Goal: Complete application form

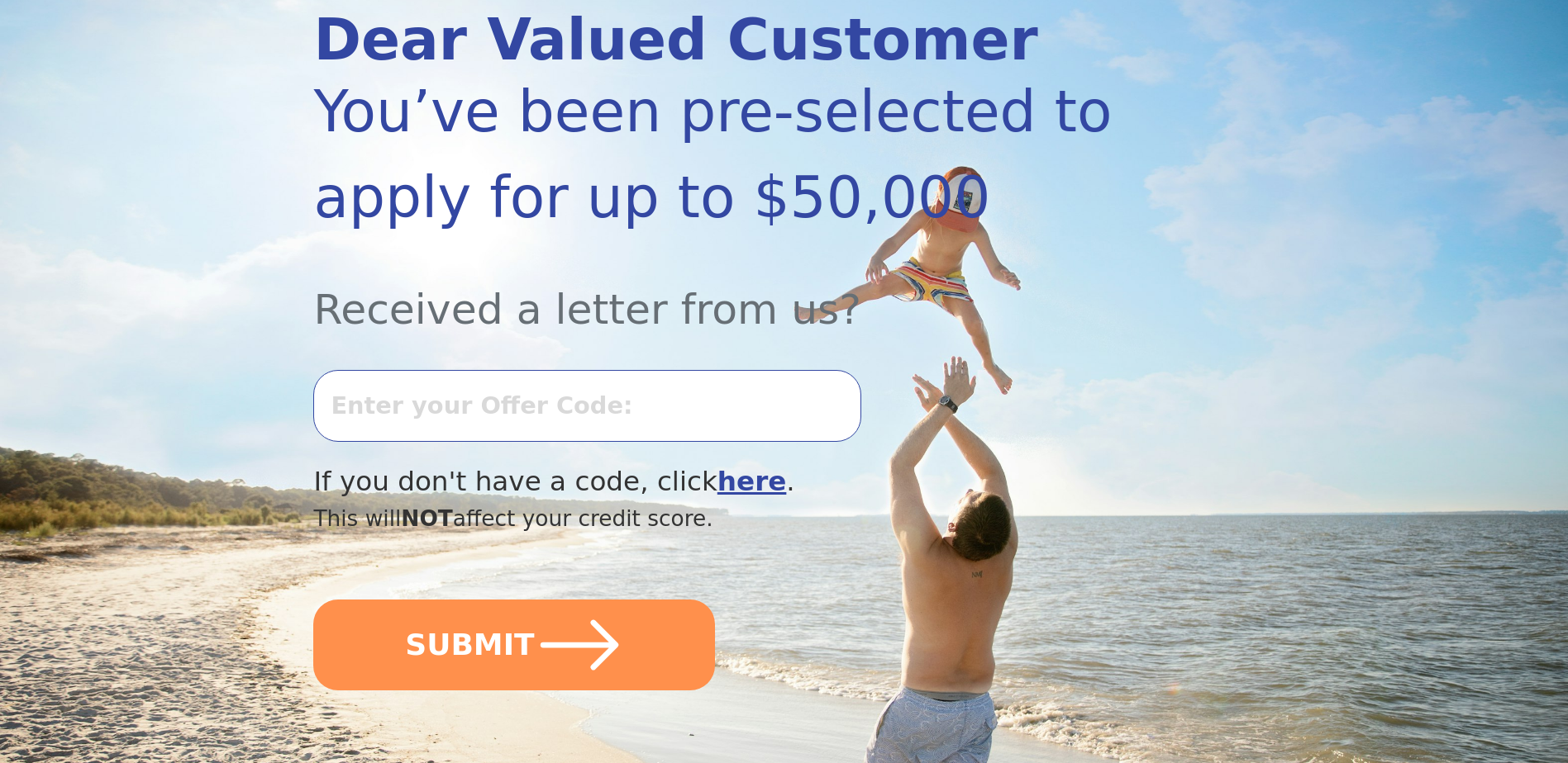
scroll to position [248, 0]
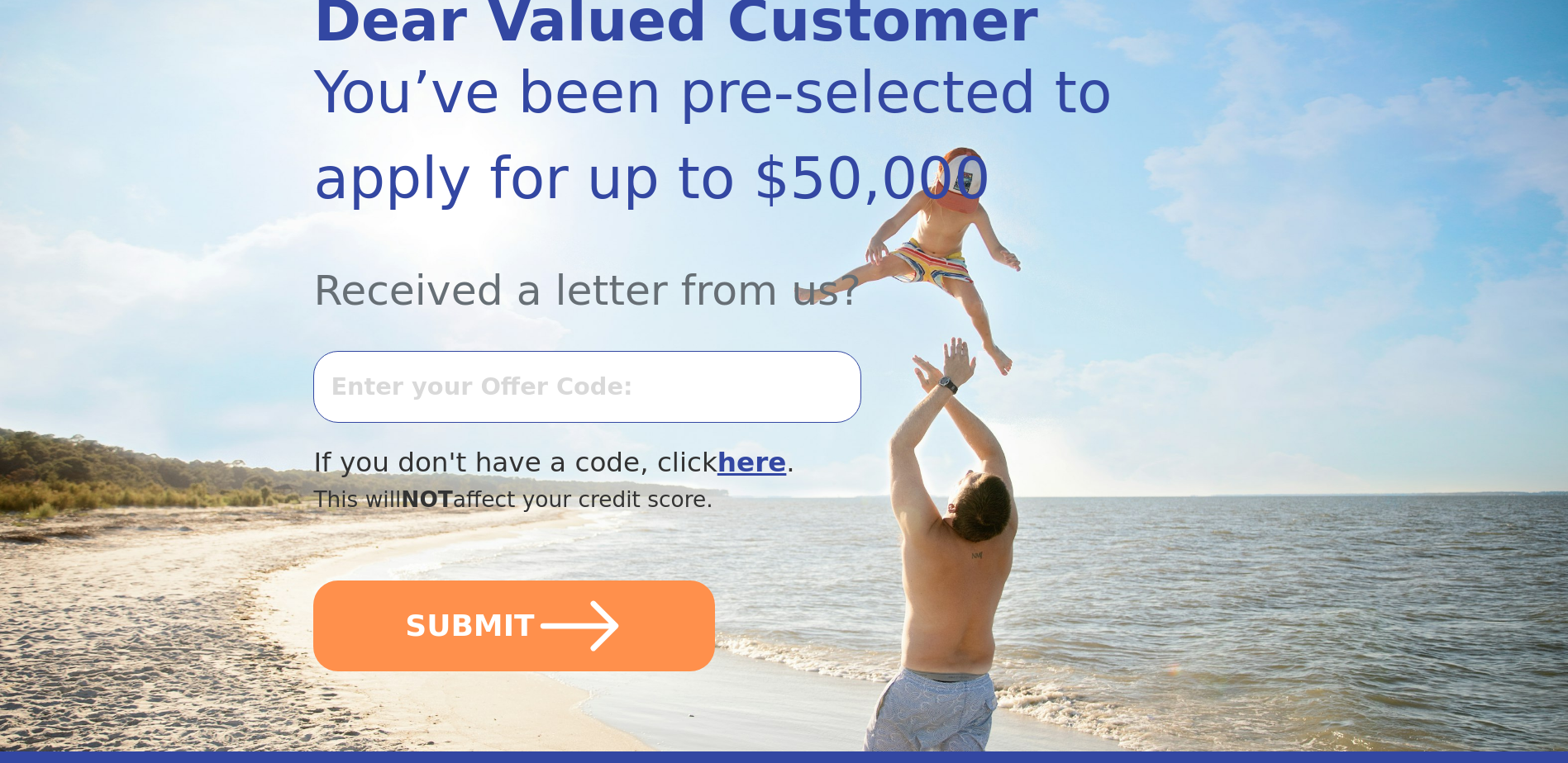
click at [717, 460] on b "here" at bounding box center [751, 462] width 70 height 32
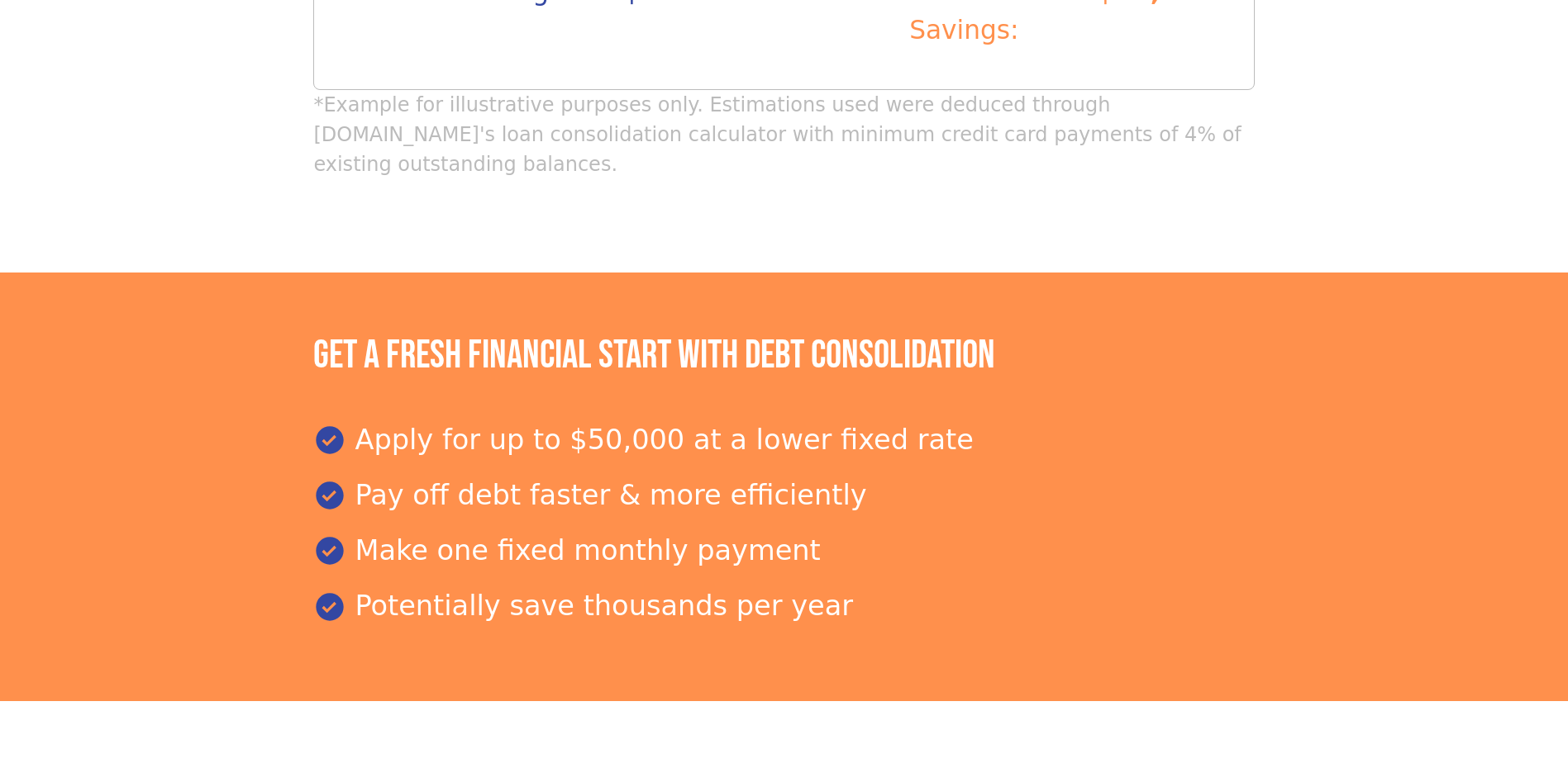
scroll to position [1886, 0]
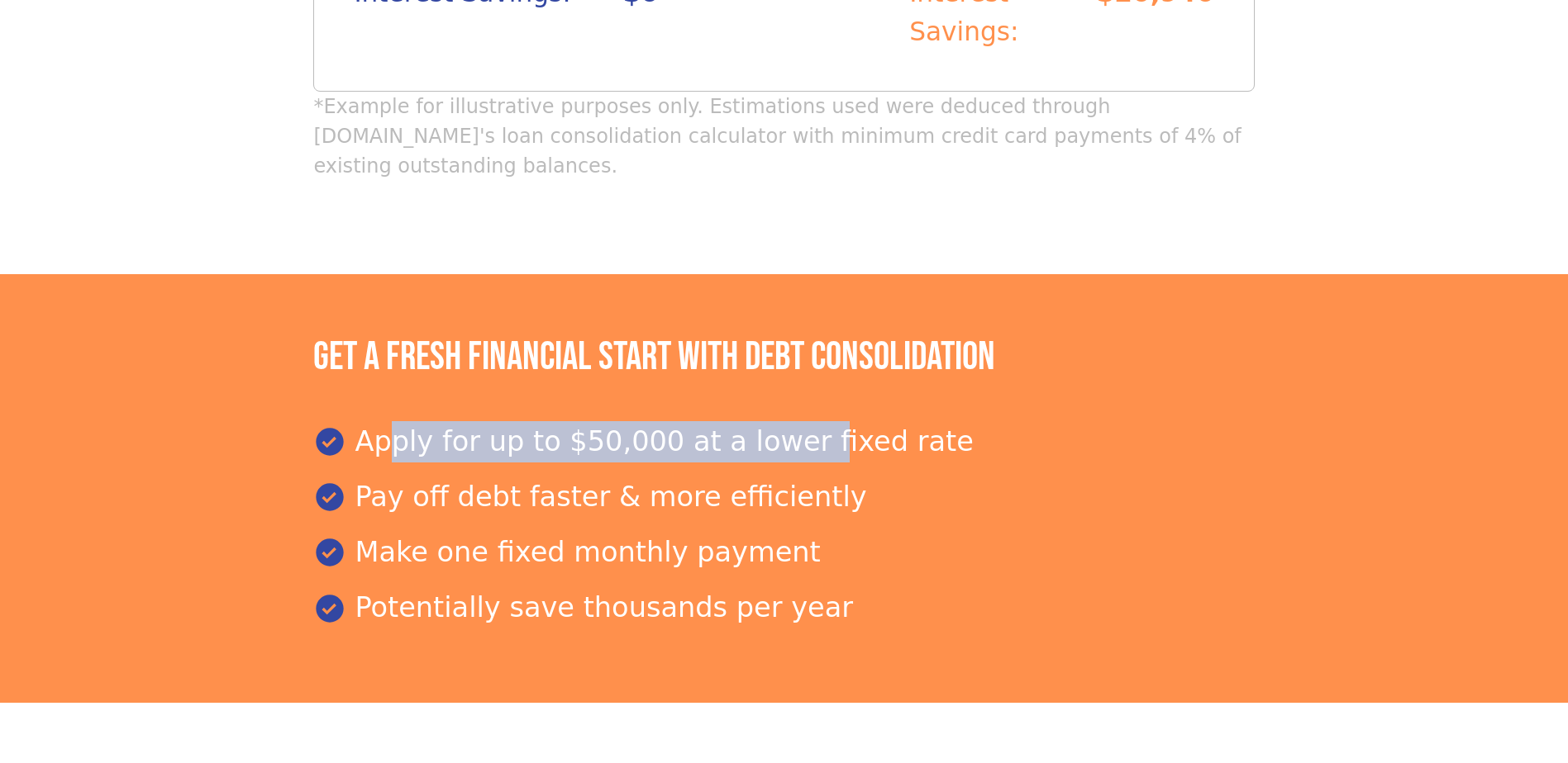
drag, startPoint x: 373, startPoint y: 333, endPoint x: 779, endPoint y: 330, distance: 406.0
click at [779, 421] on div "Apply for up to $50,000 at a lower fixed rate" at bounding box center [784, 442] width 941 height 42
click at [777, 421] on div "Apply for up to $50,000 at a lower fixed rate" at bounding box center [784, 442] width 941 height 42
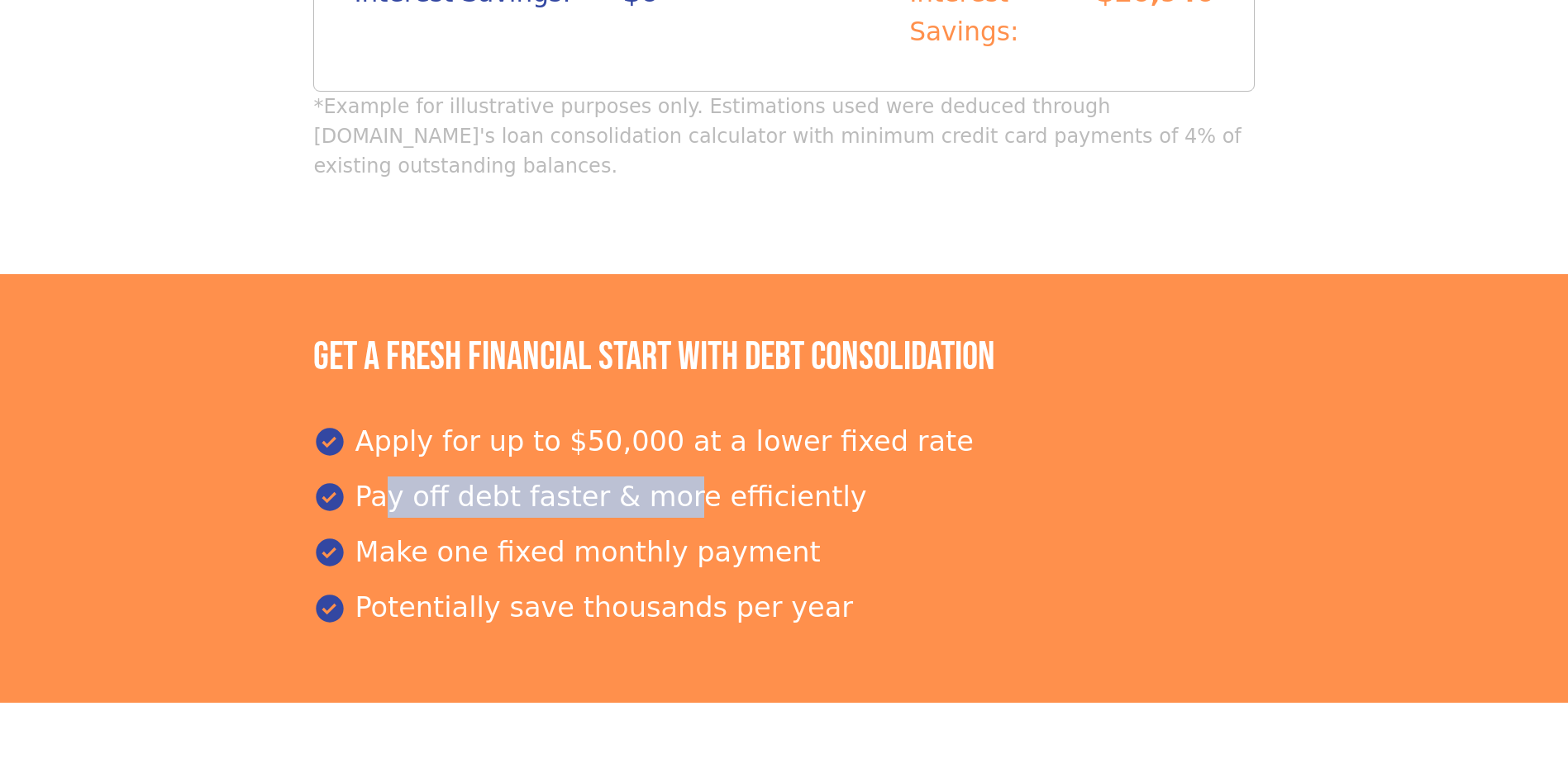
drag, startPoint x: 374, startPoint y: 401, endPoint x: 655, endPoint y: 408, distance: 281.1
click at [655, 477] on div "Pay off debt faster & more efficiently" at bounding box center [784, 497] width 941 height 42
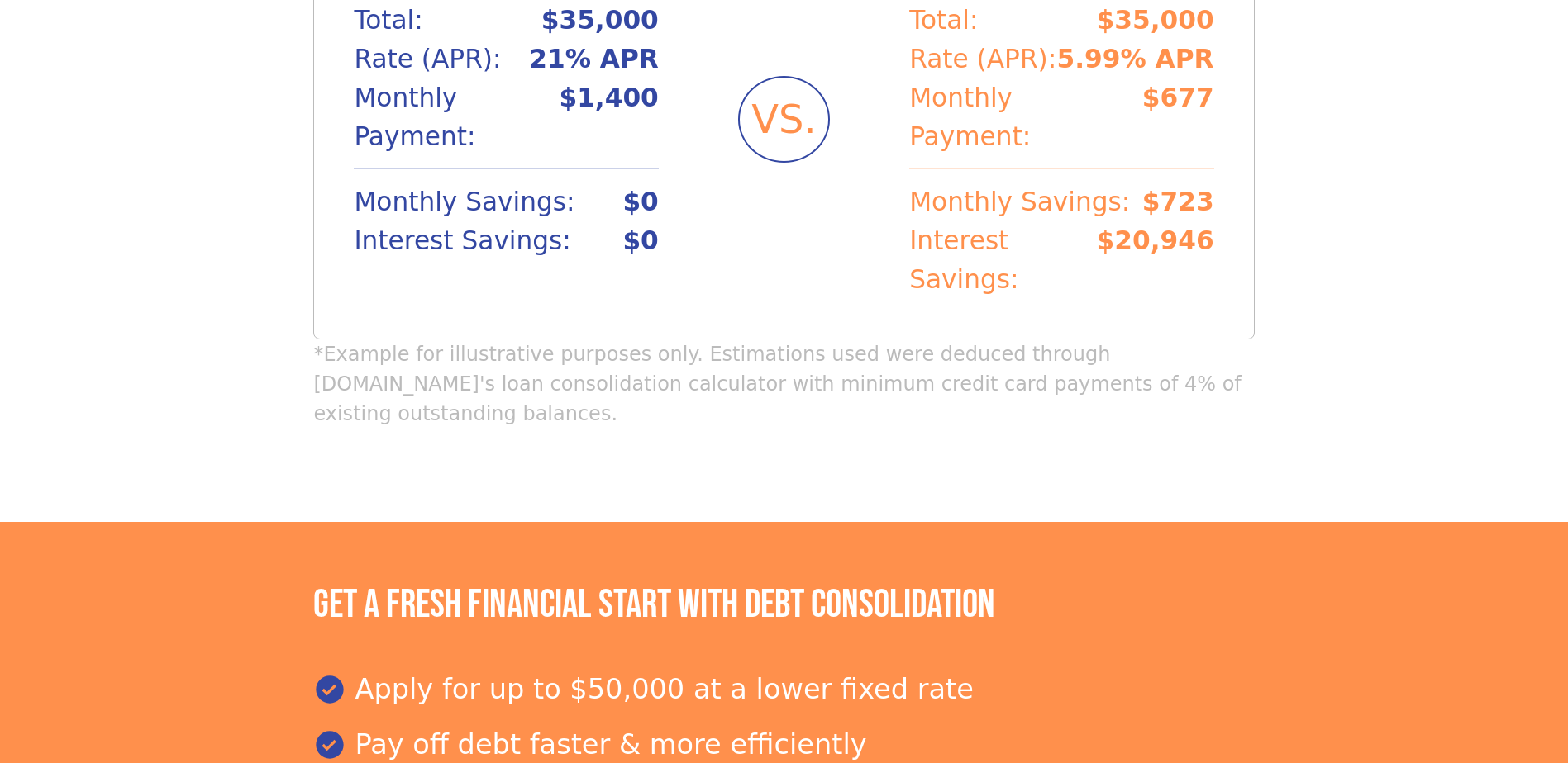
scroll to position [1473, 0]
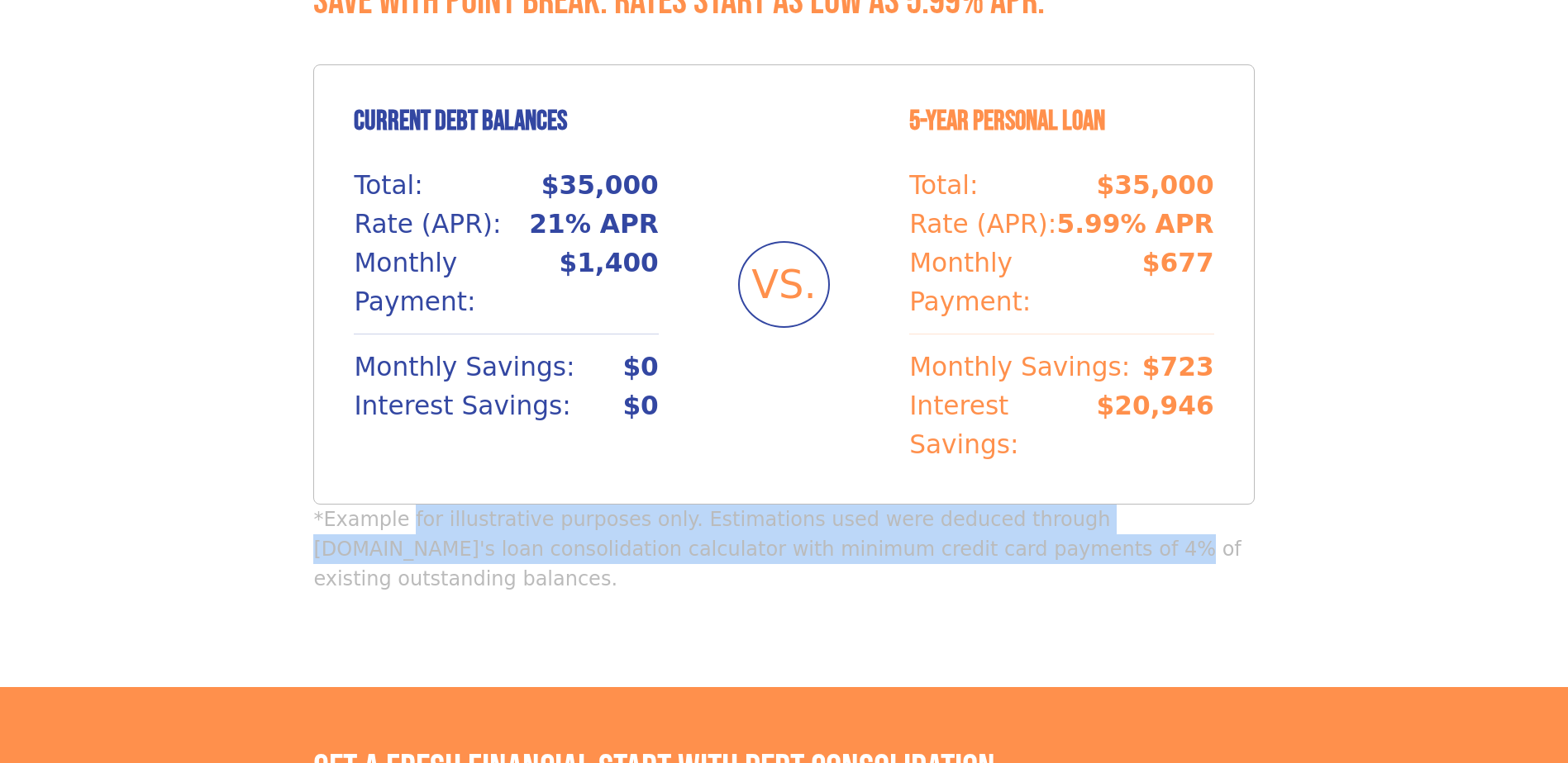
drag, startPoint x: 400, startPoint y: 437, endPoint x: 904, endPoint y: 488, distance: 506.6
click at [904, 488] on div "Save with Point Break. Rates start as low as 5.99% APR. Current Debt Balances T…" at bounding box center [784, 294] width 941 height 633
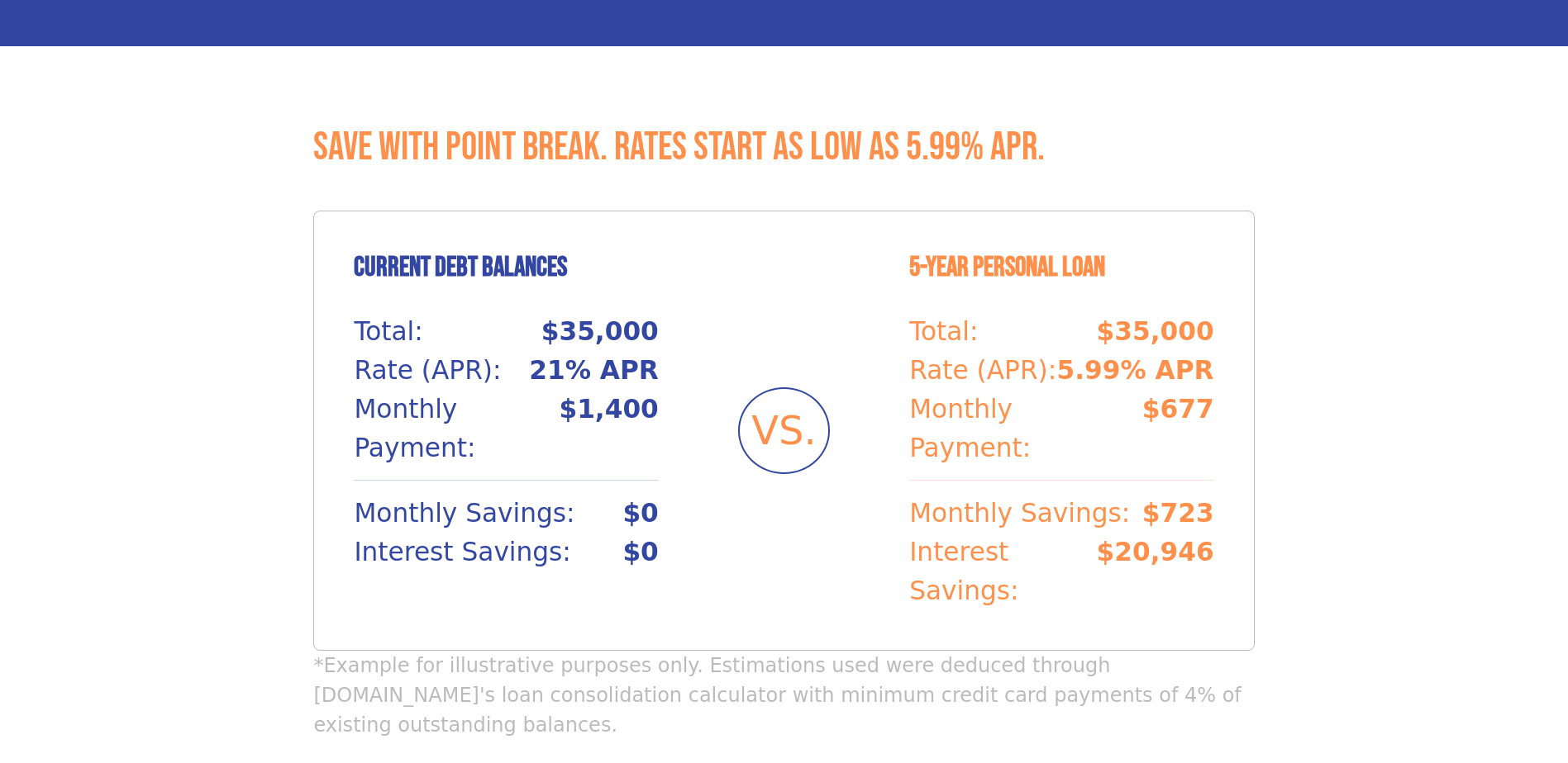
scroll to position [1307, 0]
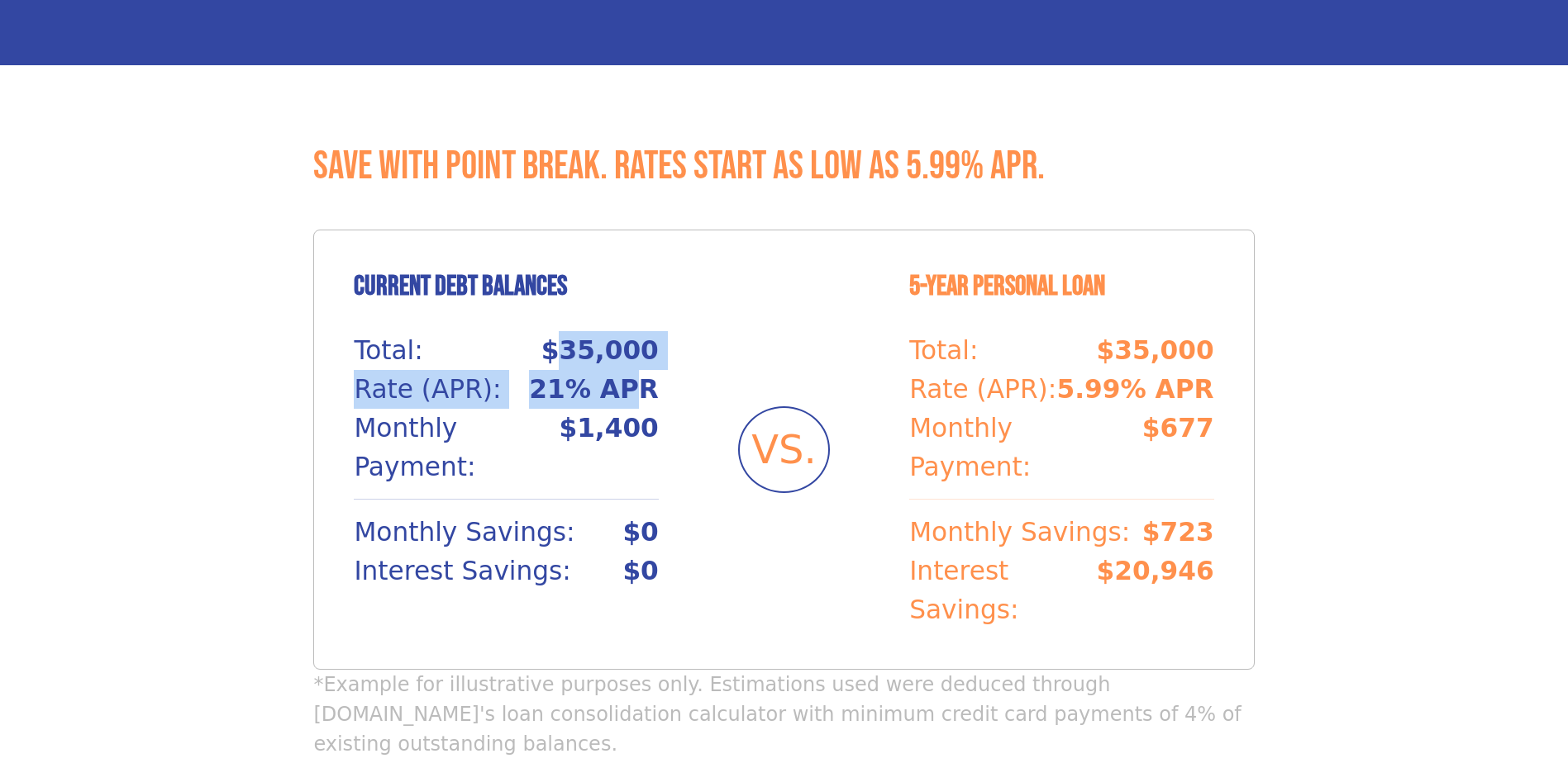
drag, startPoint x: 587, startPoint y: 366, endPoint x: 655, endPoint y: 373, distance: 68.4
click at [655, 373] on div "Current Debt Balances Total: $35,000 Rate (APR): 21% APR Monthly Payment: $1,40…" at bounding box center [506, 430] width 305 height 321
click at [655, 373] on p "21% APR" at bounding box center [594, 389] width 130 height 39
